Goal: Navigation & Orientation: Go to known website

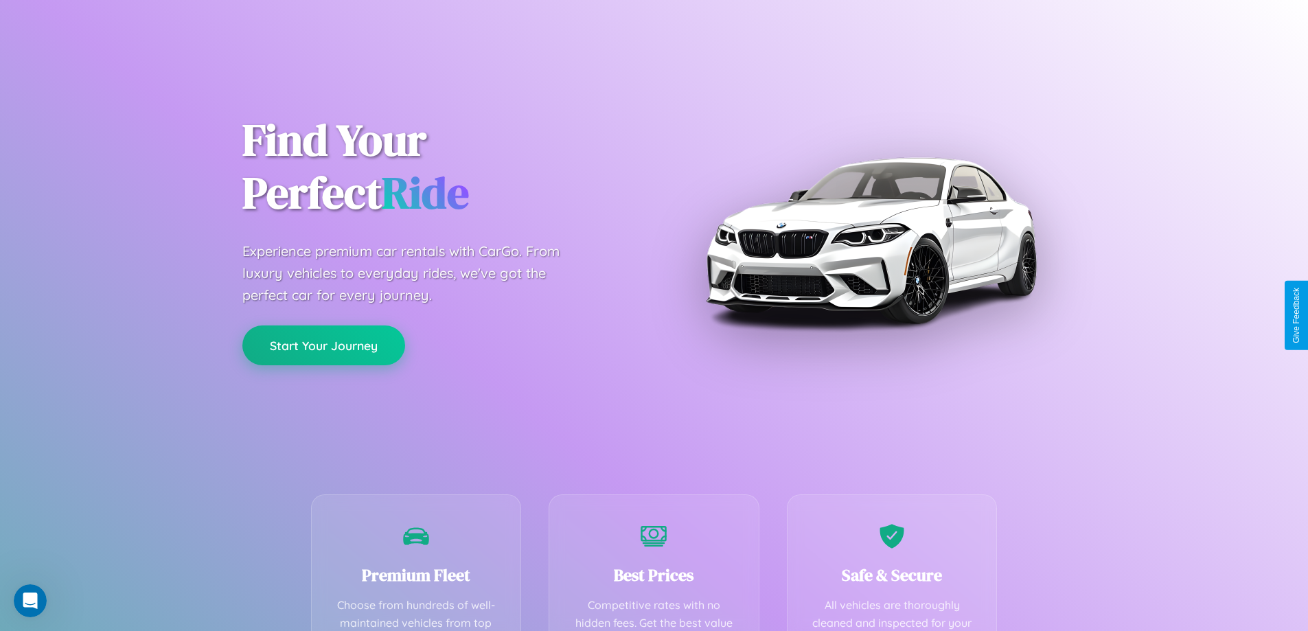
click at [323, 345] on button "Start Your Journey" at bounding box center [323, 346] width 163 height 40
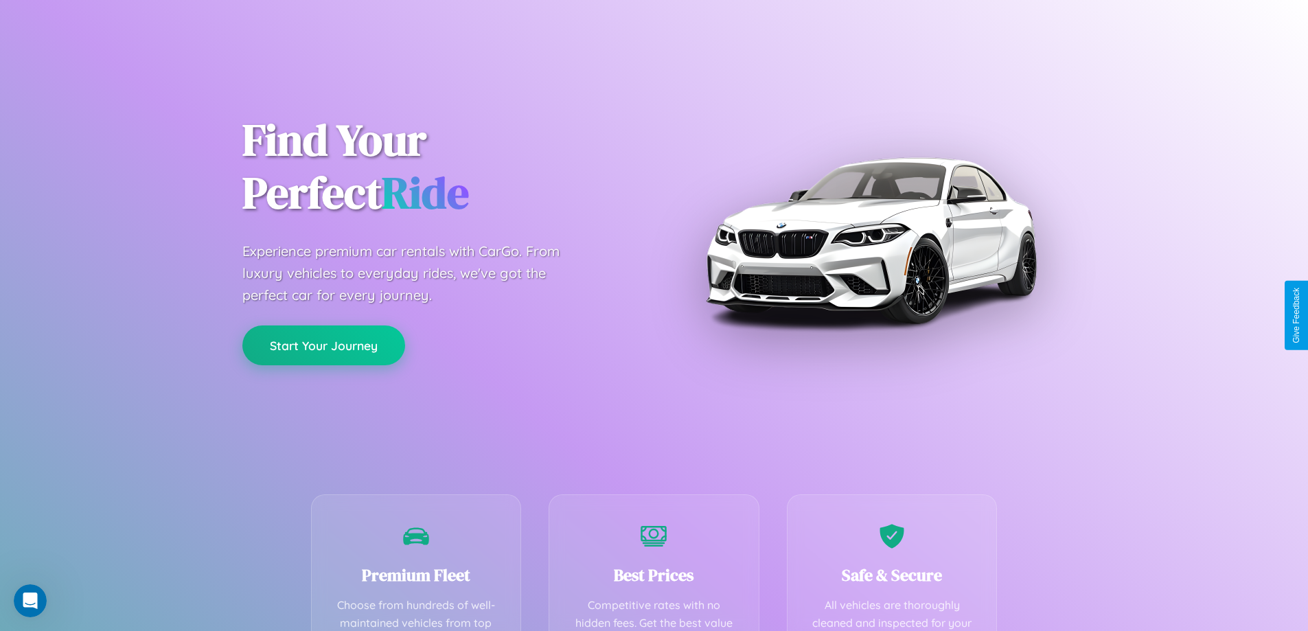
click at [323, 345] on button "Start Your Journey" at bounding box center [323, 346] width 163 height 40
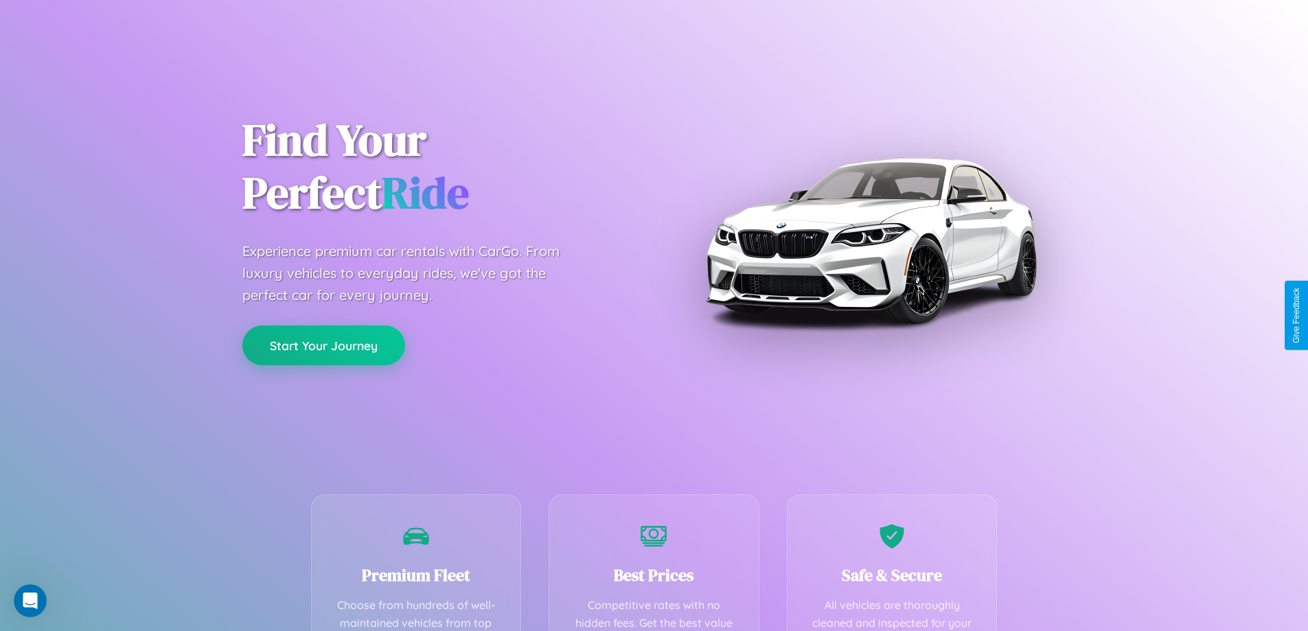
click at [323, 345] on button "Start Your Journey" at bounding box center [323, 346] width 163 height 40
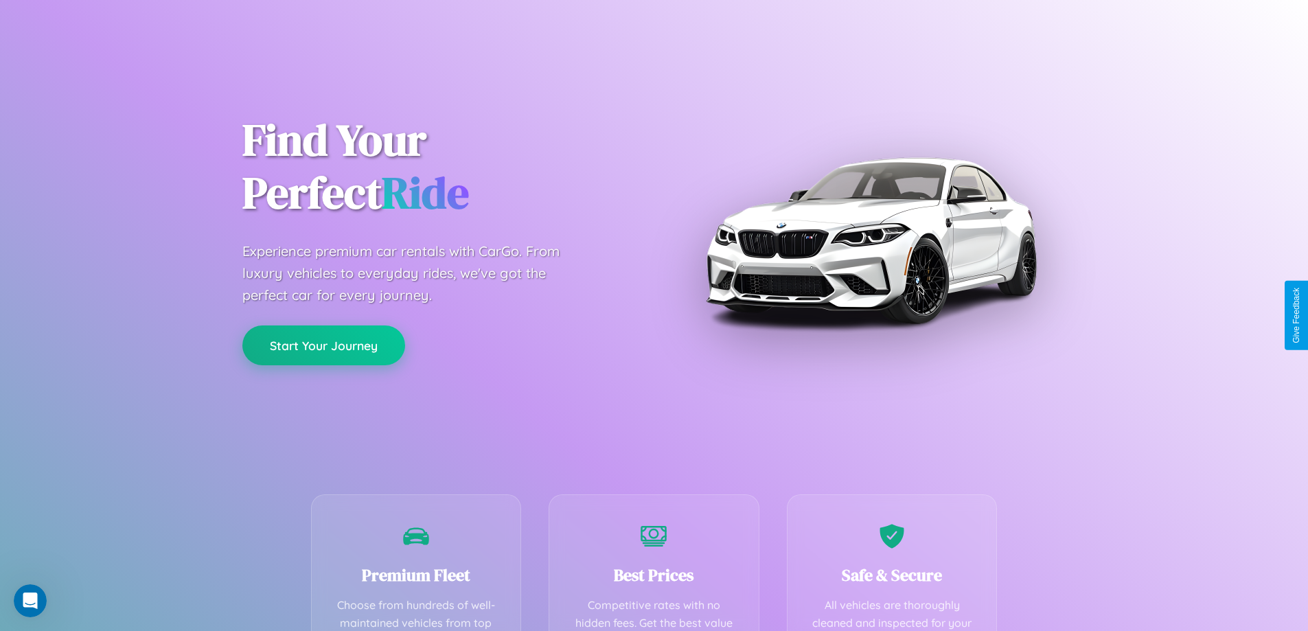
click at [323, 345] on button "Start Your Journey" at bounding box center [323, 346] width 163 height 40
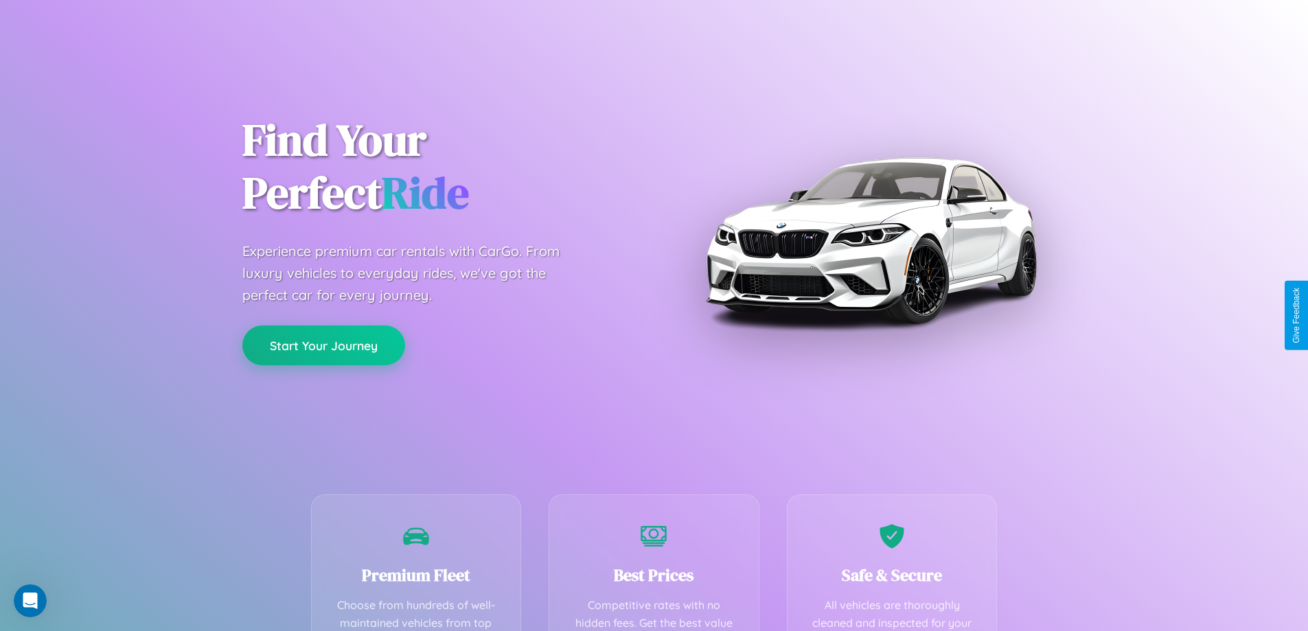
click at [323, 345] on button "Start Your Journey" at bounding box center [323, 346] width 163 height 40
